Goal: Find specific page/section

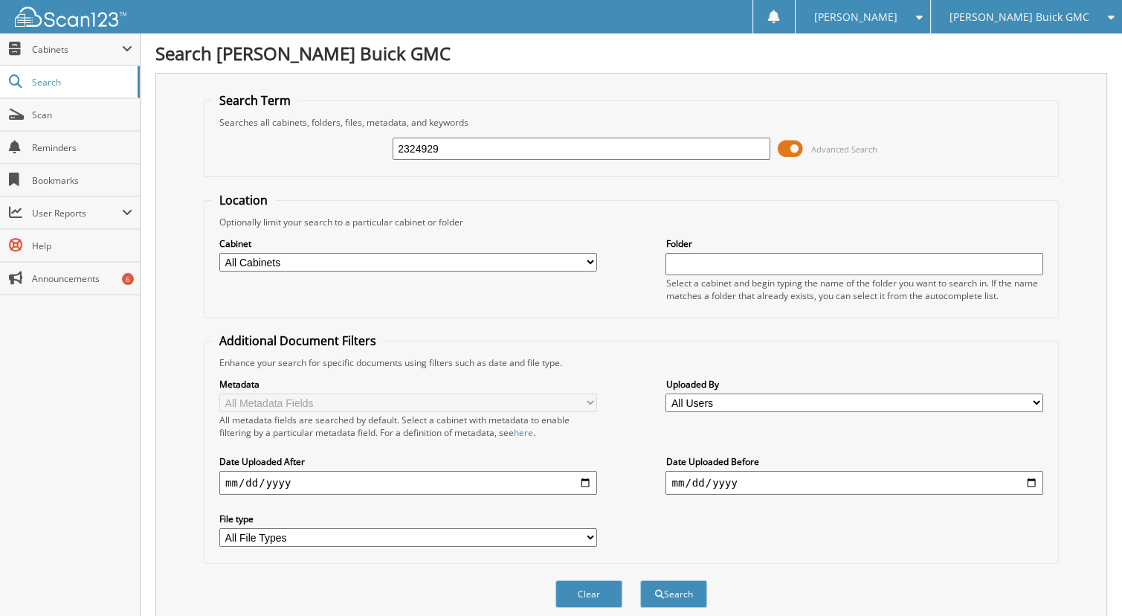
drag, startPoint x: 449, startPoint y: 148, endPoint x: 316, endPoint y: 153, distance: 133.2
click at [316, 153] on div "2324929 Advanced Search" at bounding box center [631, 149] width 839 height 40
type input "2546045"
click at [640, 580] on button "Search" at bounding box center [673, 594] width 67 height 28
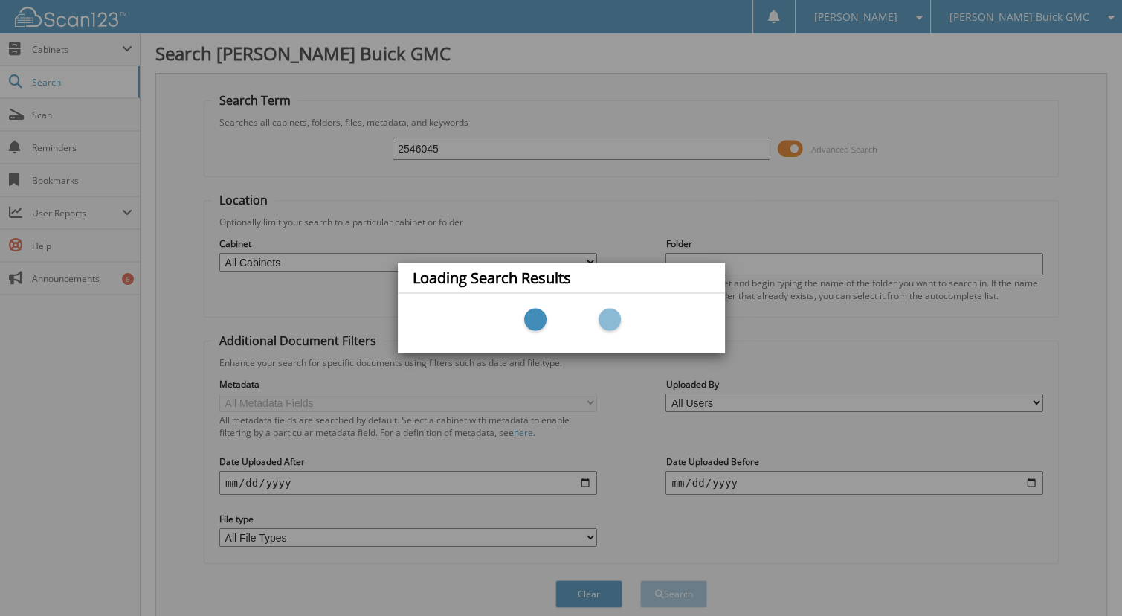
scroll to position [174, 0]
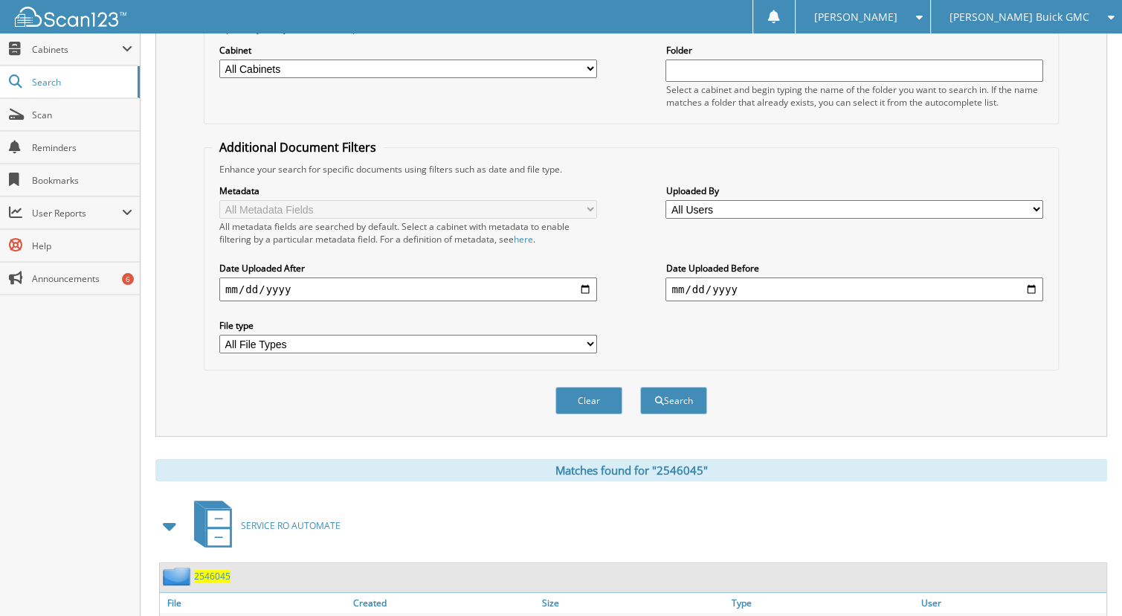
scroll to position [257, 0]
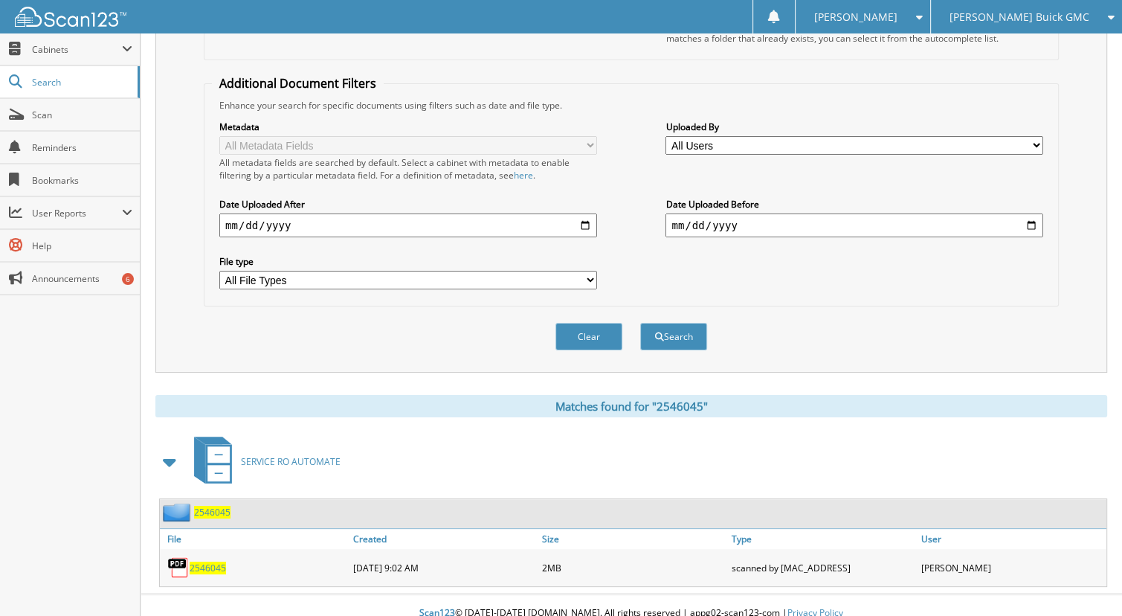
click at [197, 561] on span "2546045" at bounding box center [208, 567] width 36 height 13
click at [681, 65] on div "Location Optionally limit your search to a particular cabinet or folder Cabinet…" at bounding box center [631, 121] width 855 height 372
